Goal: Information Seeking & Learning: Check status

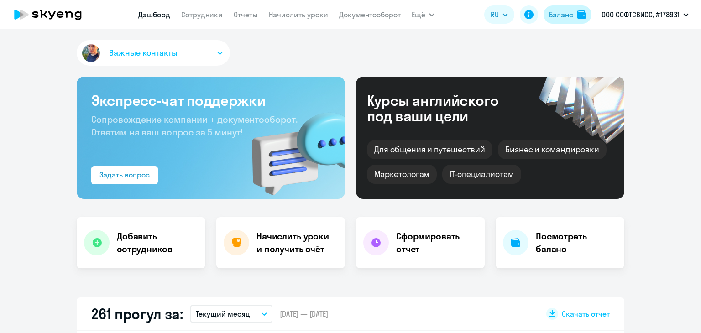
click at [564, 18] on div "Баланс" at bounding box center [561, 14] width 24 height 11
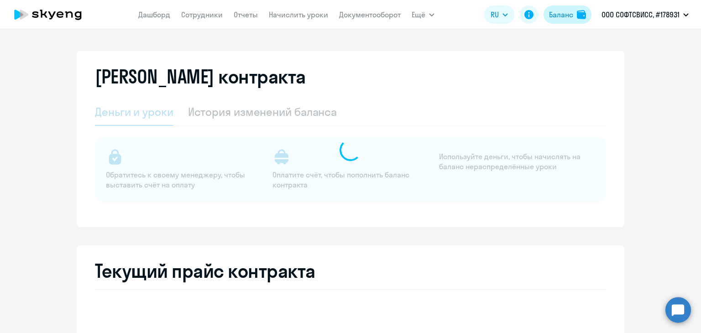
select select "english_adult_not_native_speaker"
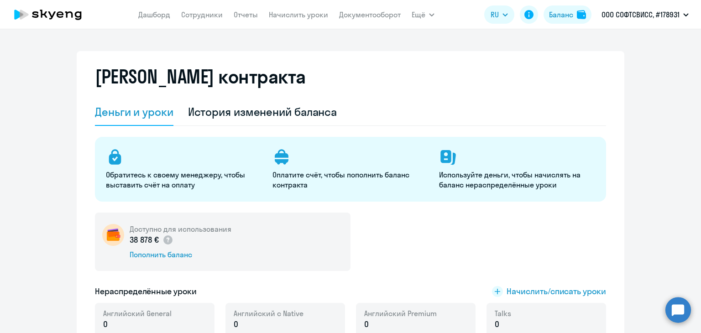
drag, startPoint x: 123, startPoint y: 242, endPoint x: 153, endPoint y: 241, distance: 30.1
click at [153, 241] on div "Доступно для использования 38 878 € Пополнить баланс" at bounding box center [223, 242] width 256 height 58
click at [157, 249] on div "38 878 € Пополнить баланс" at bounding box center [181, 247] width 102 height 26
drag, startPoint x: 126, startPoint y: 242, endPoint x: 155, endPoint y: 242, distance: 28.8
click at [155, 242] on p "38 878 €" at bounding box center [152, 240] width 44 height 12
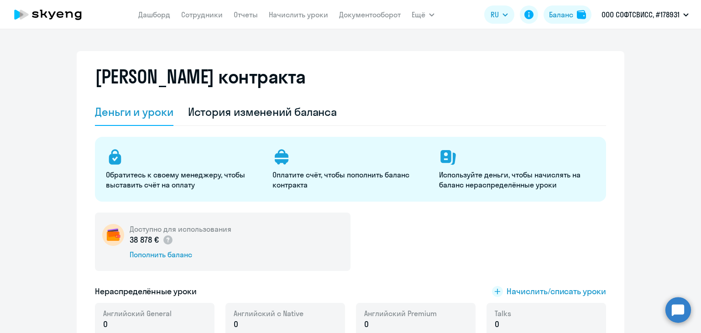
copy p "38 878 €"
click at [85, 220] on div "Баланс контракта Деньги и уроки История изменений баланса Обратитесь к своему м…" at bounding box center [351, 206] width 548 height 310
click at [559, 14] on div "Баланс" at bounding box center [561, 14] width 24 height 11
click at [569, 16] on div "Баланс" at bounding box center [561, 14] width 24 height 11
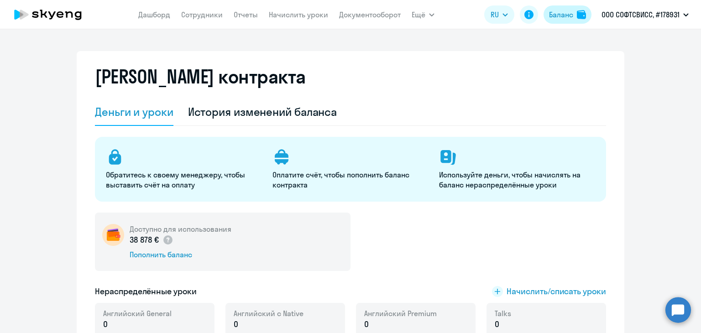
click at [574, 7] on button "Баланс" at bounding box center [568, 14] width 48 height 18
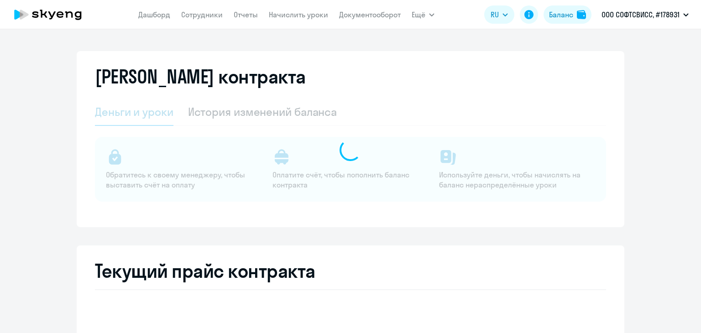
select select "english_adult_not_native_speaker"
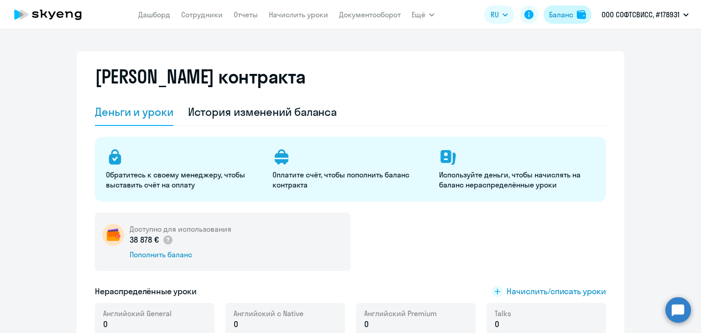
click at [566, 20] on button "Баланс" at bounding box center [568, 14] width 48 height 18
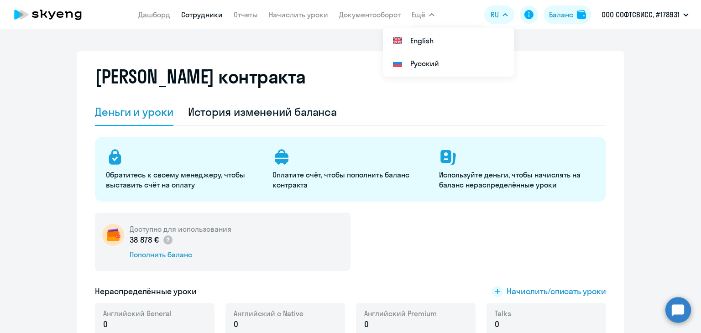
click at [192, 13] on link "Сотрудники" at bounding box center [202, 14] width 42 height 9
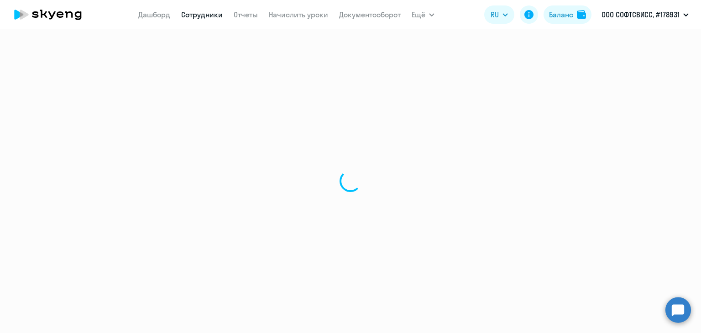
select select "30"
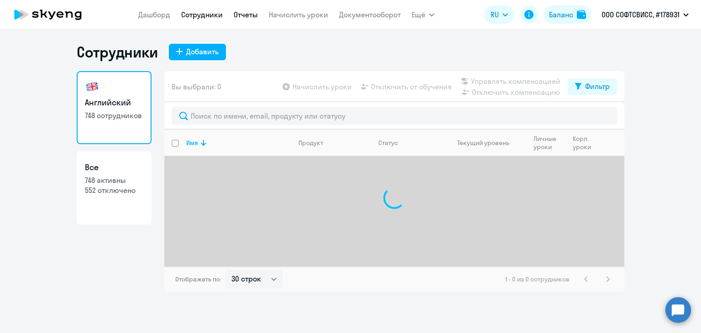
click at [235, 18] on link "Отчеты" at bounding box center [246, 14] width 24 height 9
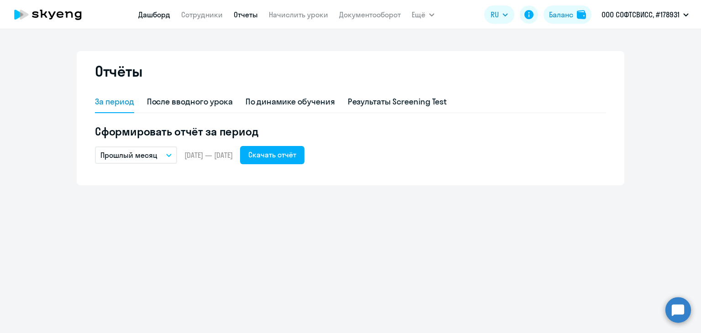
click at [166, 17] on link "Дашборд" at bounding box center [154, 14] width 32 height 9
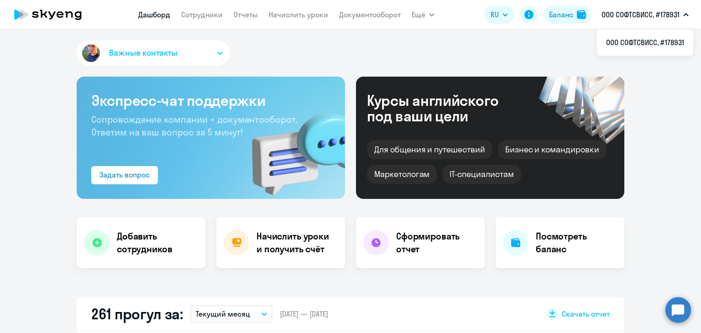
click at [673, 313] on circle at bounding box center [679, 310] width 26 height 26
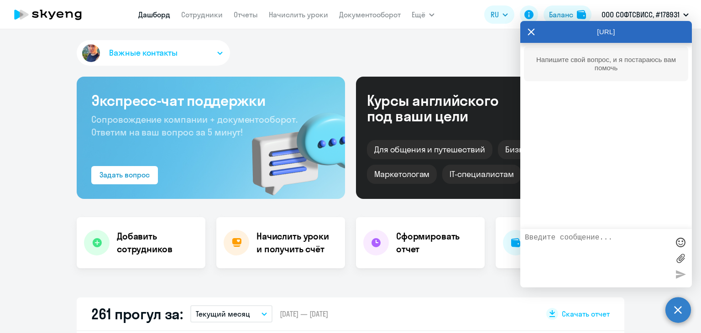
click at [673, 313] on circle at bounding box center [679, 310] width 26 height 26
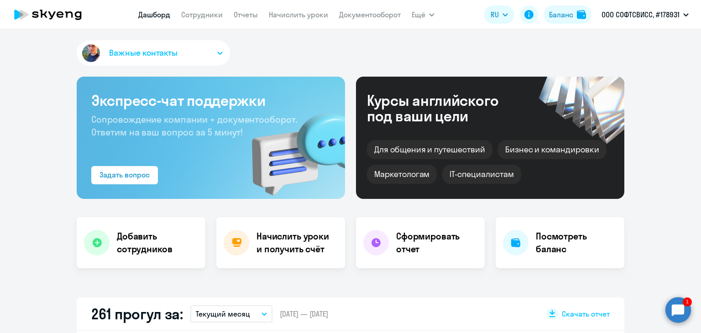
click at [678, 314] on circle at bounding box center [679, 310] width 26 height 26
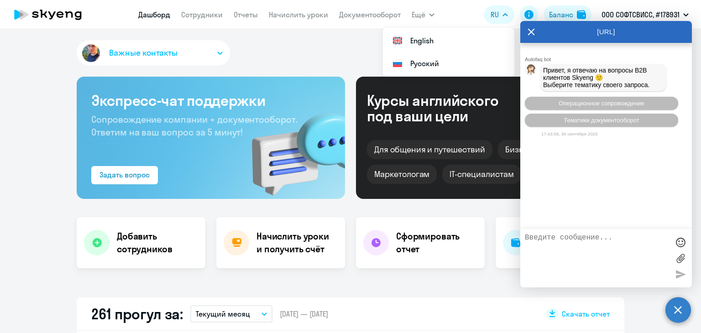
click at [533, 32] on icon at bounding box center [531, 32] width 7 height 22
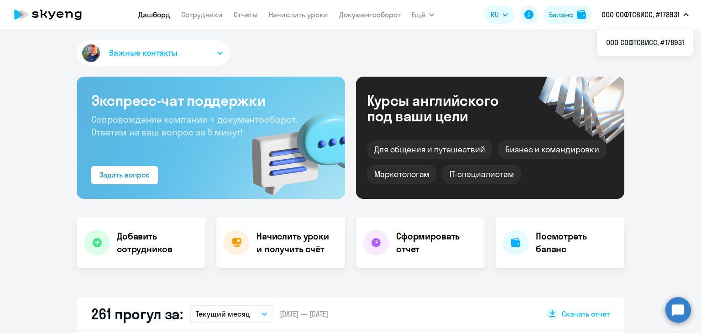
select select "30"
click at [269, 15] on link "Начислить уроки" at bounding box center [298, 14] width 59 height 9
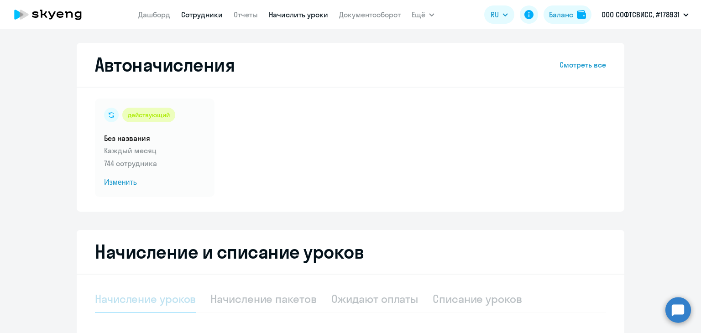
click at [198, 17] on link "Сотрудники" at bounding box center [202, 14] width 42 height 9
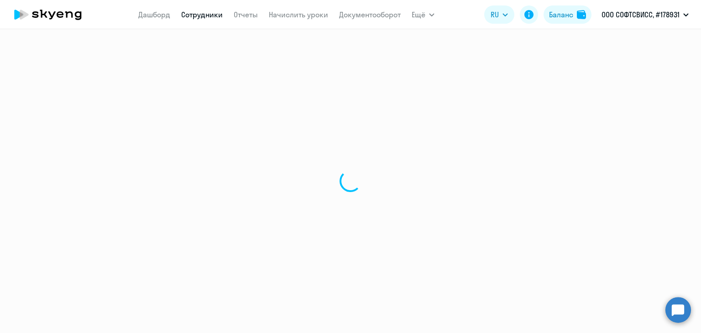
select select "30"
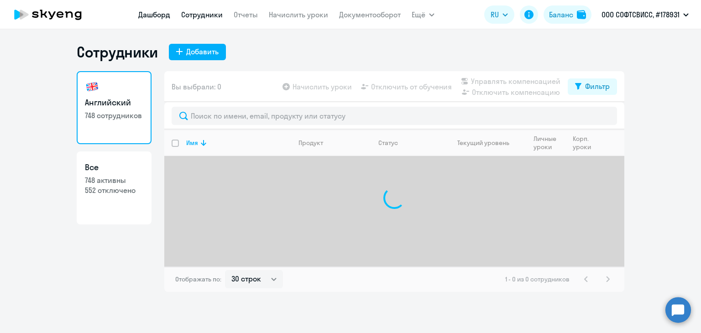
click at [149, 16] on link "Дашборд" at bounding box center [154, 14] width 32 height 9
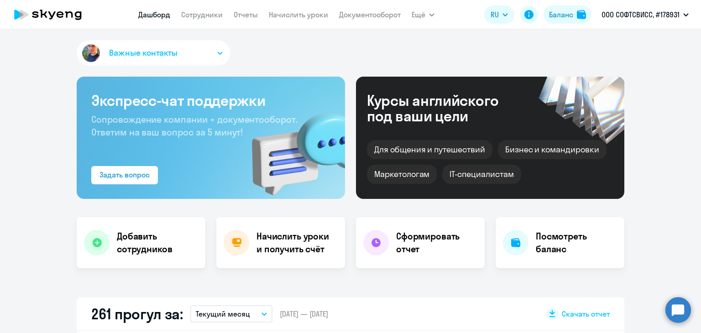
select select "30"
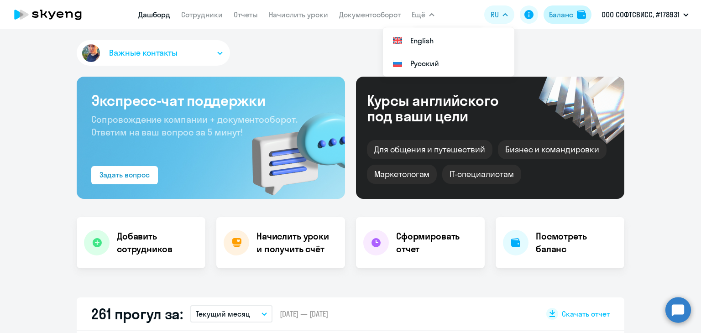
click at [552, 8] on button "Баланс" at bounding box center [568, 14] width 48 height 18
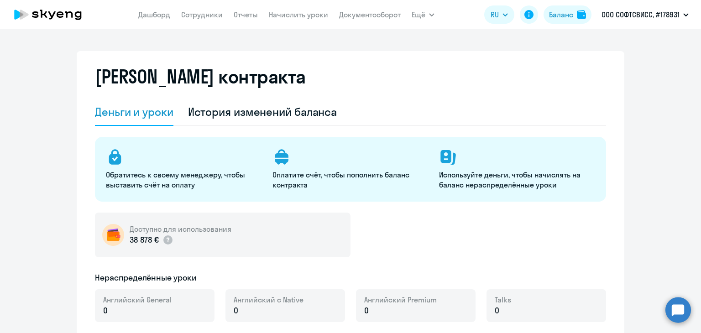
select select "english_adult_not_native_speaker"
